Goal: Information Seeking & Learning: Check status

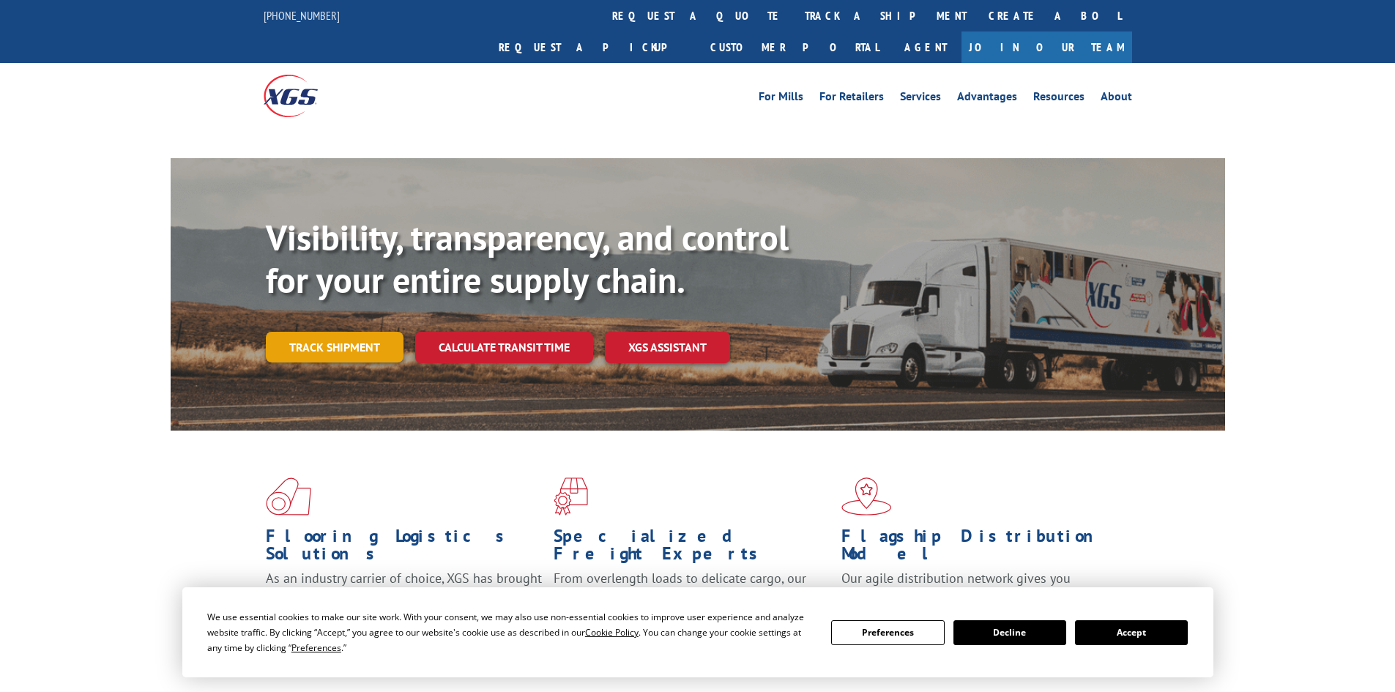
click at [313, 322] on div "Visibility, transparency, and control for your entire supply chain. Track shipm…" at bounding box center [745, 319] width 959 height 204
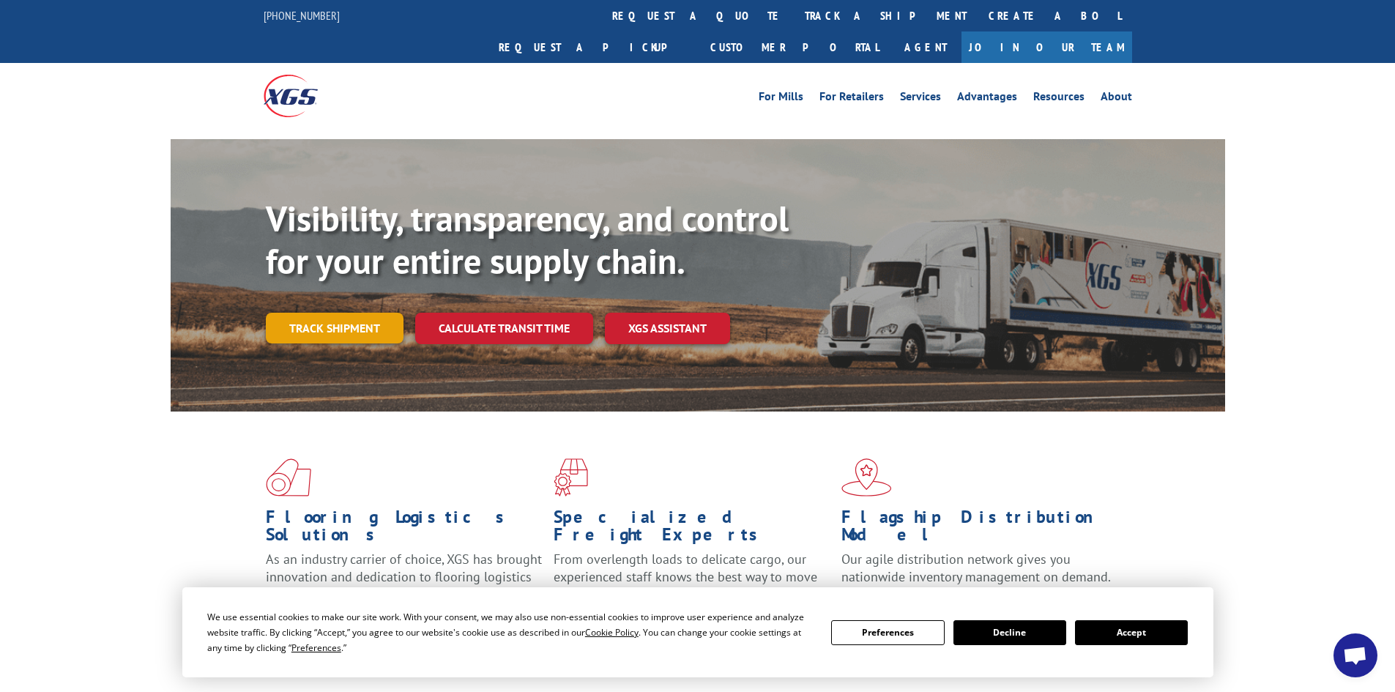
click at [314, 313] on link "Track shipment" at bounding box center [335, 328] width 138 height 31
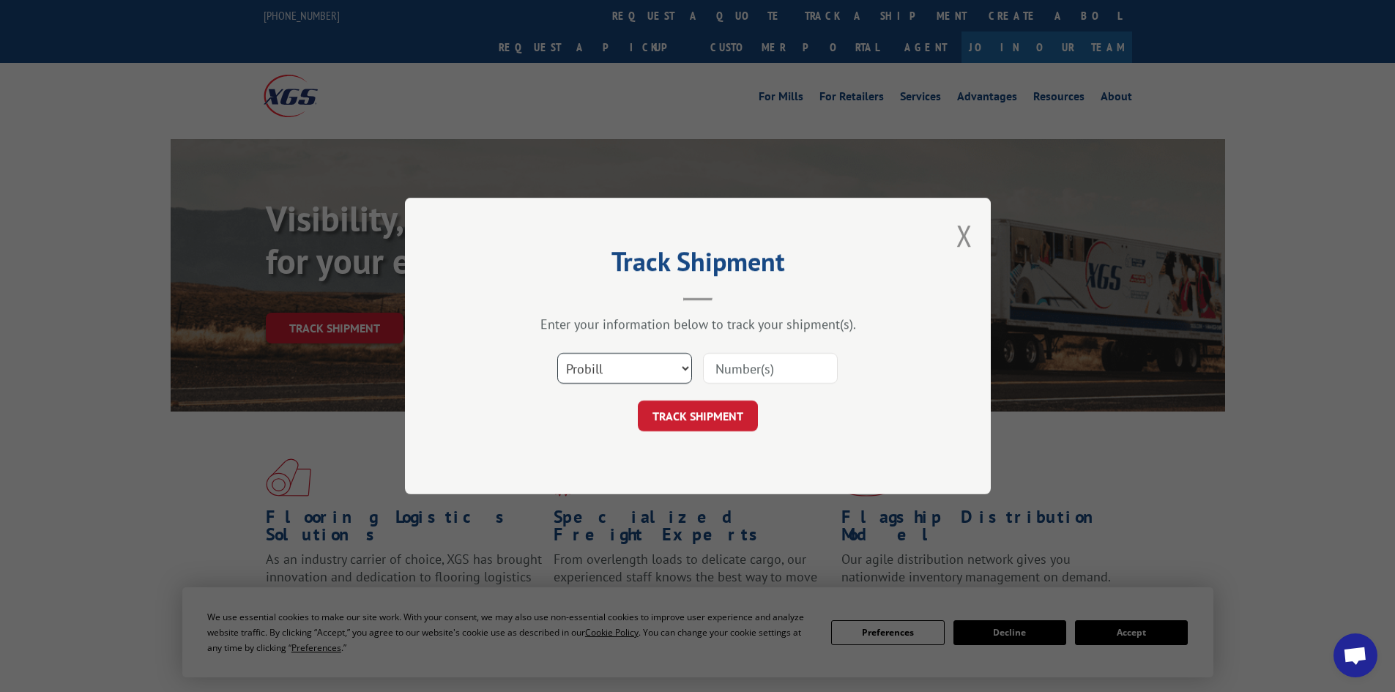
click at [649, 363] on select "Select category... Probill BOL PO" at bounding box center [624, 368] width 135 height 31
select select "bol"
click at [557, 353] on select "Select category... Probill BOL PO" at bounding box center [624, 368] width 135 height 31
click at [719, 367] on input at bounding box center [770, 368] width 135 height 31
paste input "5498650"
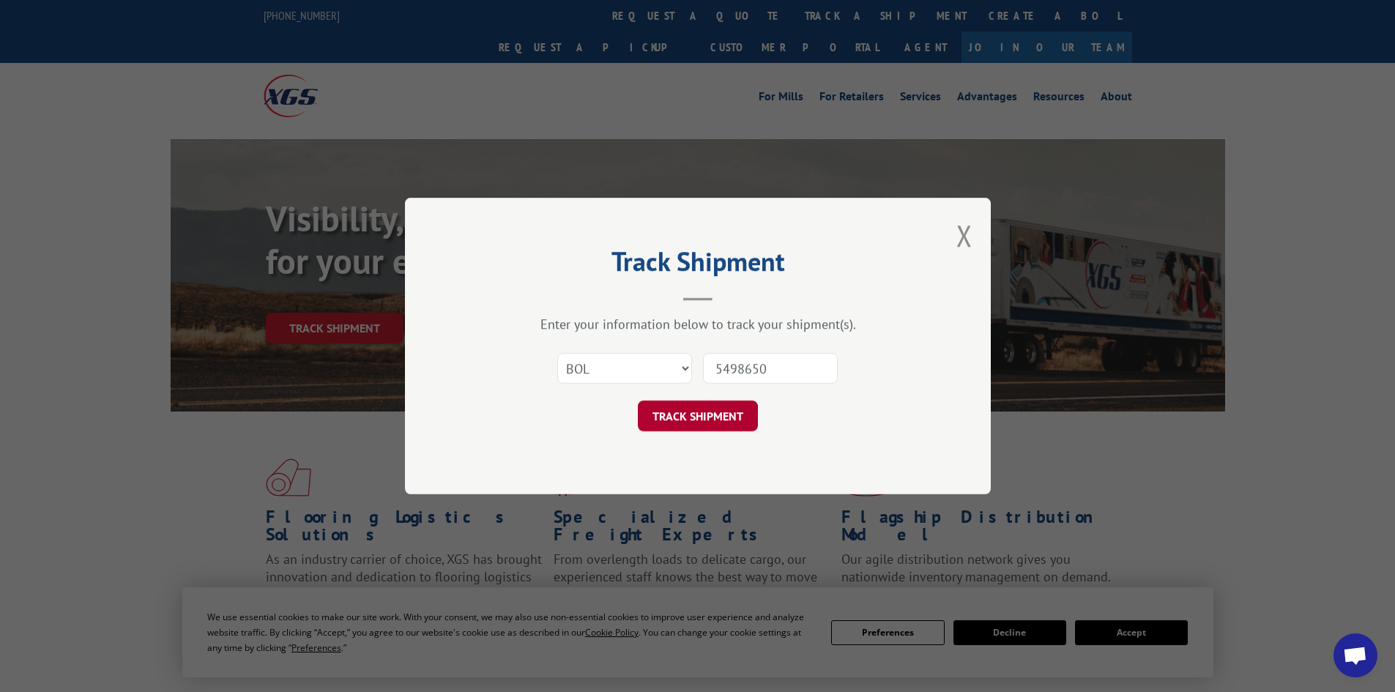
type input "5498650"
click at [710, 415] on button "TRACK SHIPMENT" at bounding box center [698, 416] width 120 height 31
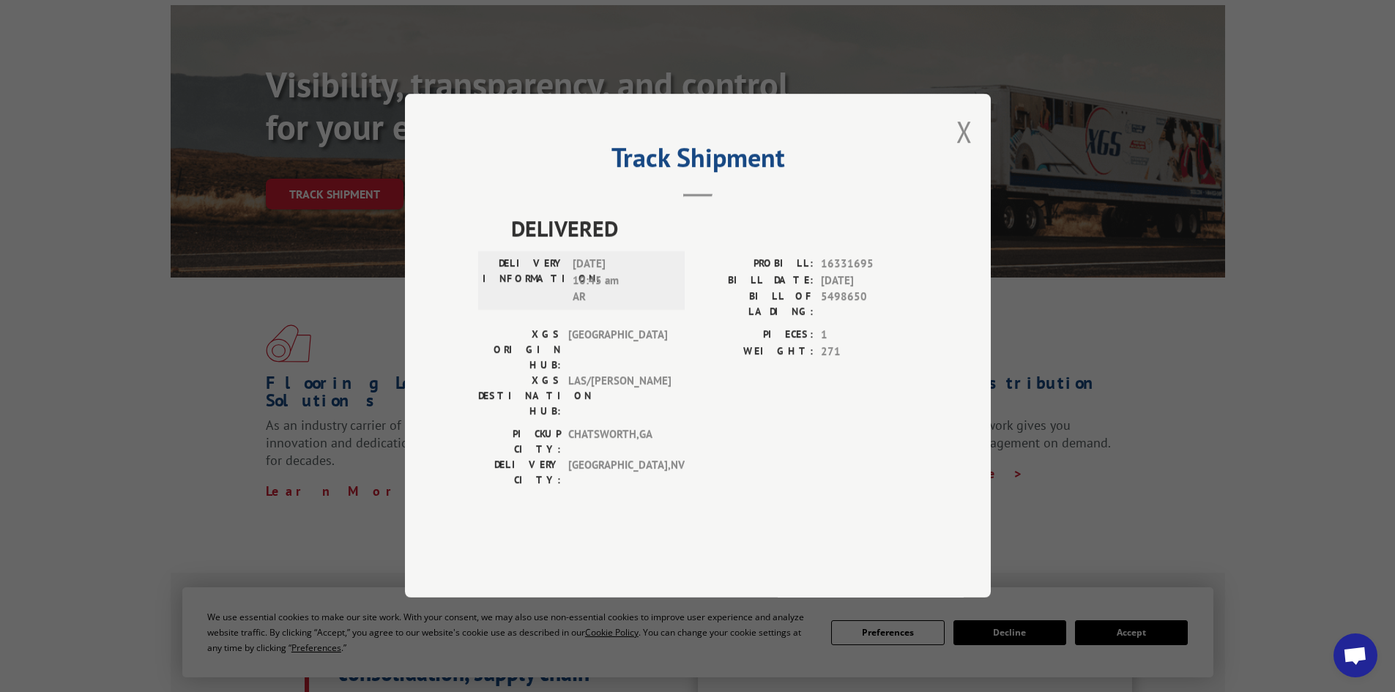
scroll to position [146, 0]
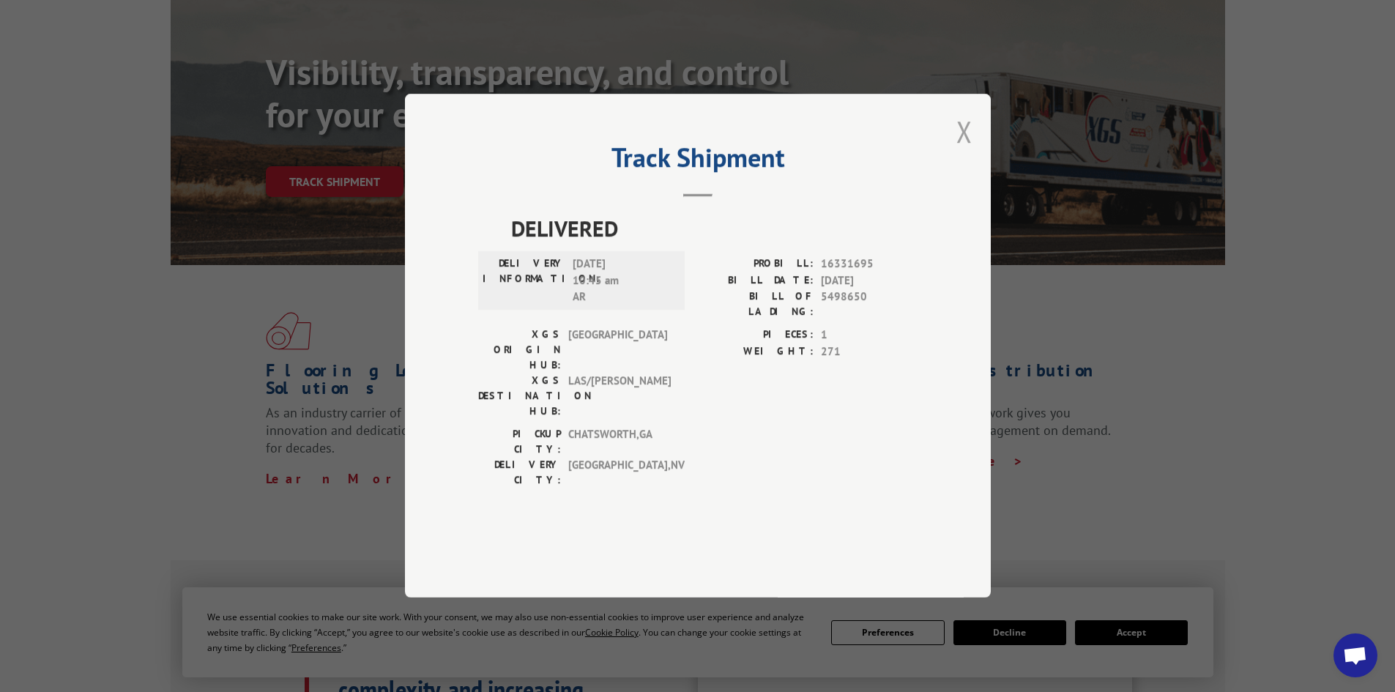
click at [968, 151] on button "Close modal" at bounding box center [965, 131] width 16 height 39
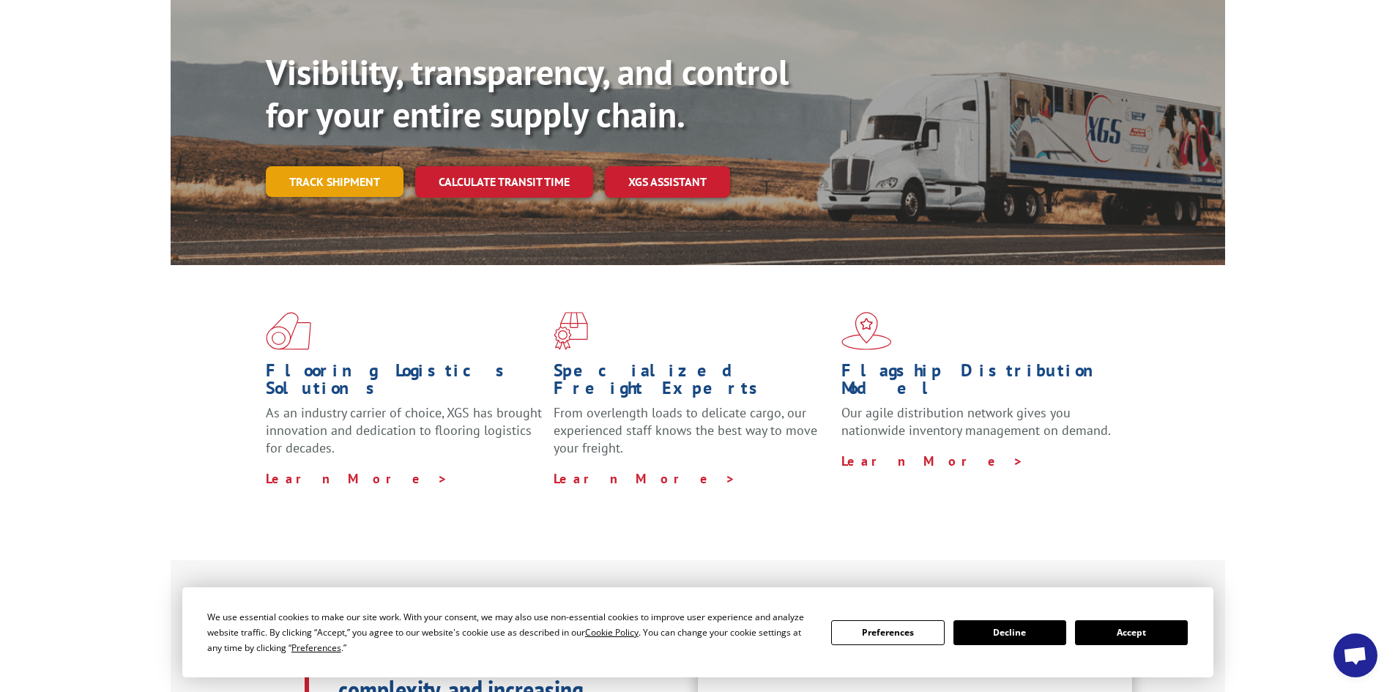
click at [338, 166] on link "Track shipment" at bounding box center [335, 181] width 138 height 31
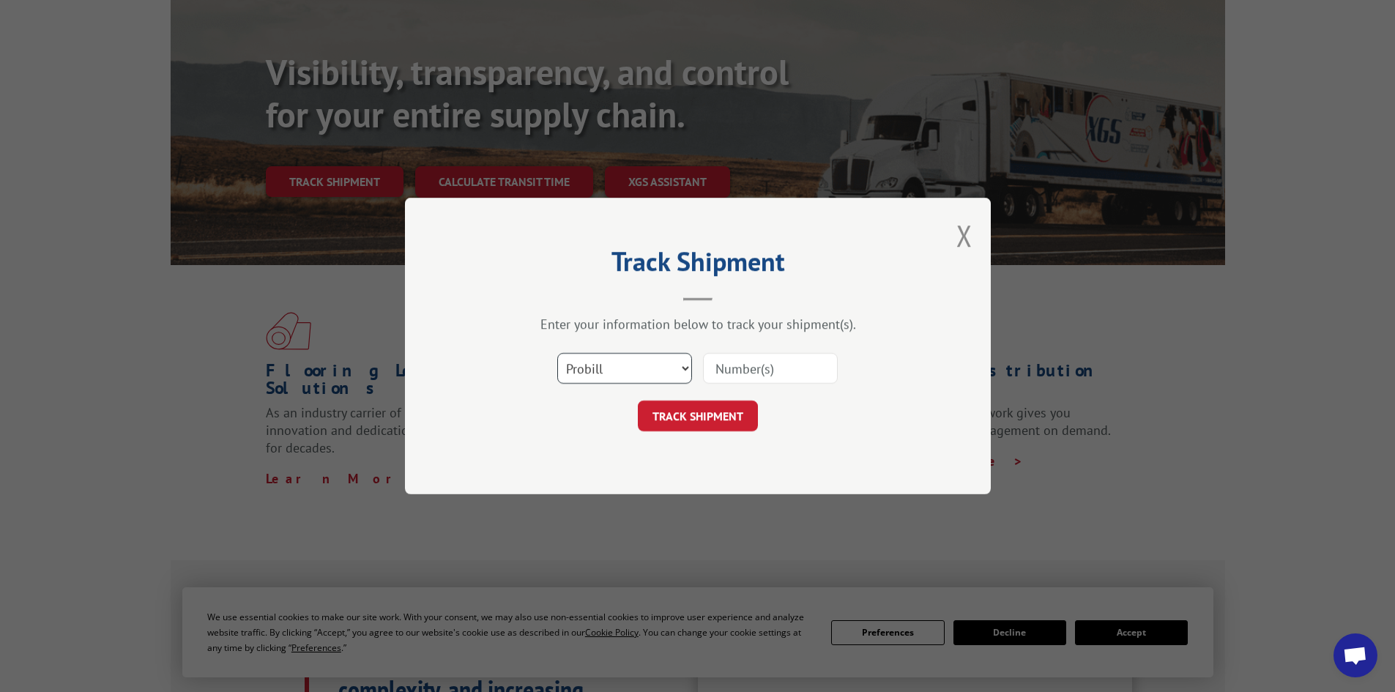
click at [592, 357] on select "Select category... Probill BOL PO" at bounding box center [624, 368] width 135 height 31
select select "bol"
click at [557, 353] on select "Select category... Probill BOL PO" at bounding box center [624, 368] width 135 height 31
click at [754, 362] on input at bounding box center [770, 368] width 135 height 31
paste input "5524016"
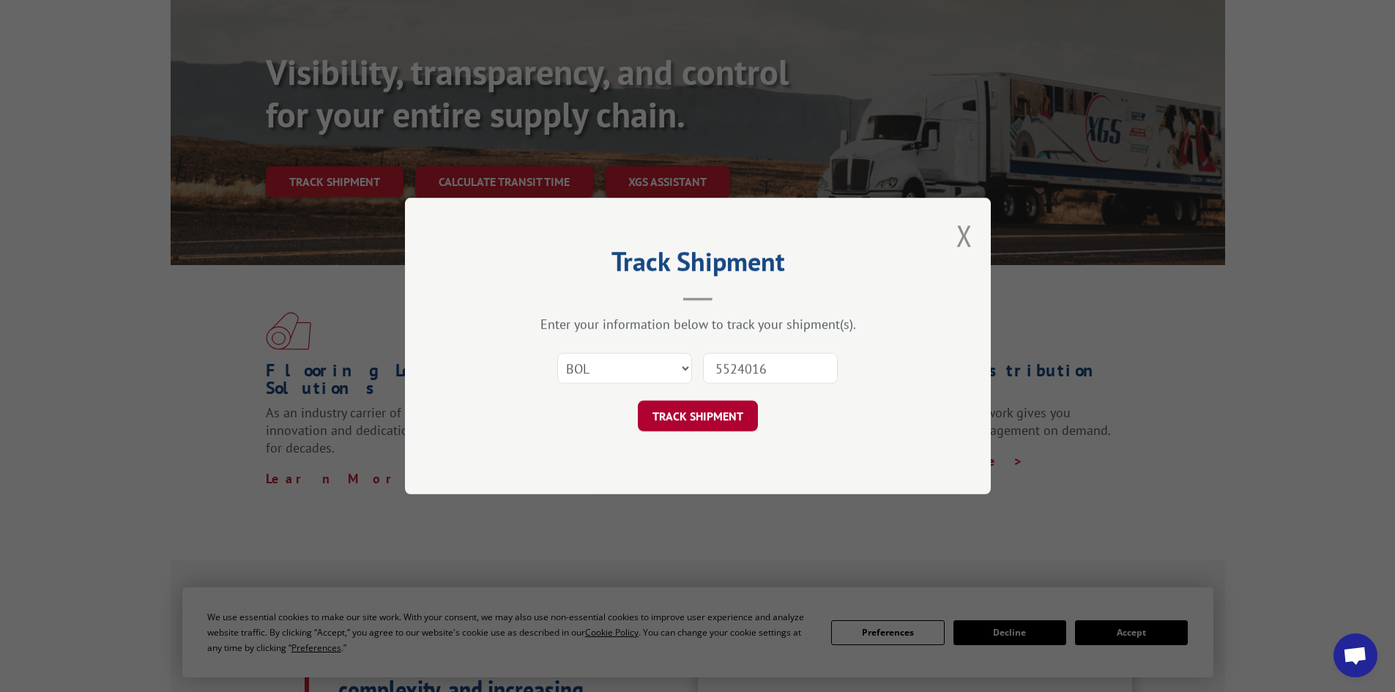
type input "5524016"
click at [686, 416] on button "TRACK SHIPMENT" at bounding box center [698, 416] width 120 height 31
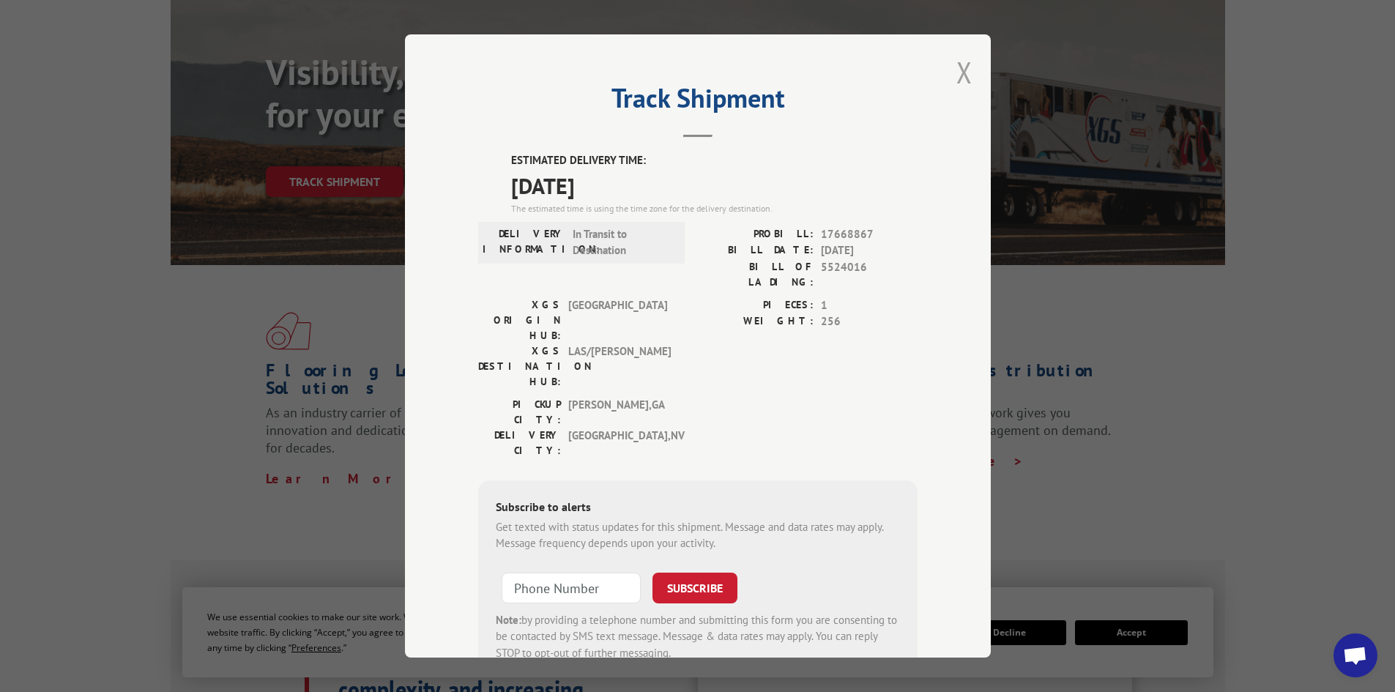
click at [958, 73] on button "Close modal" at bounding box center [965, 72] width 16 height 39
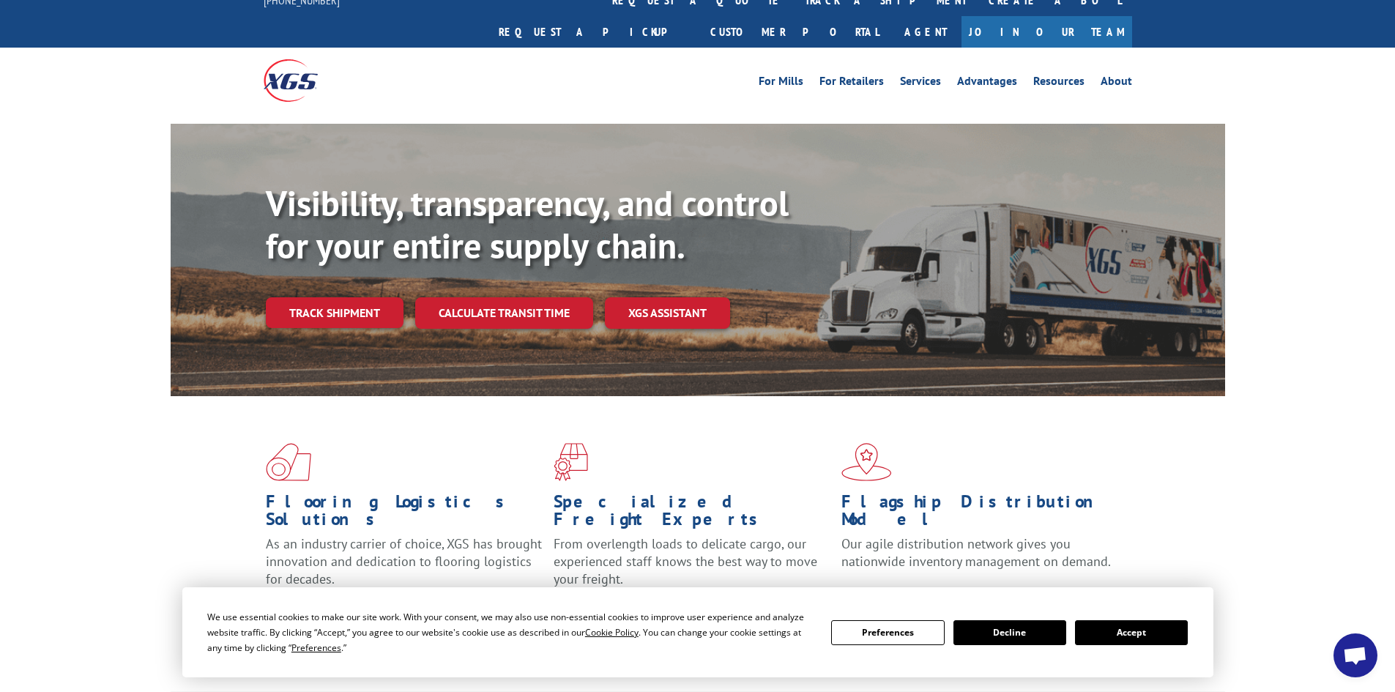
scroll to position [0, 0]
